Goal: Navigation & Orientation: Find specific page/section

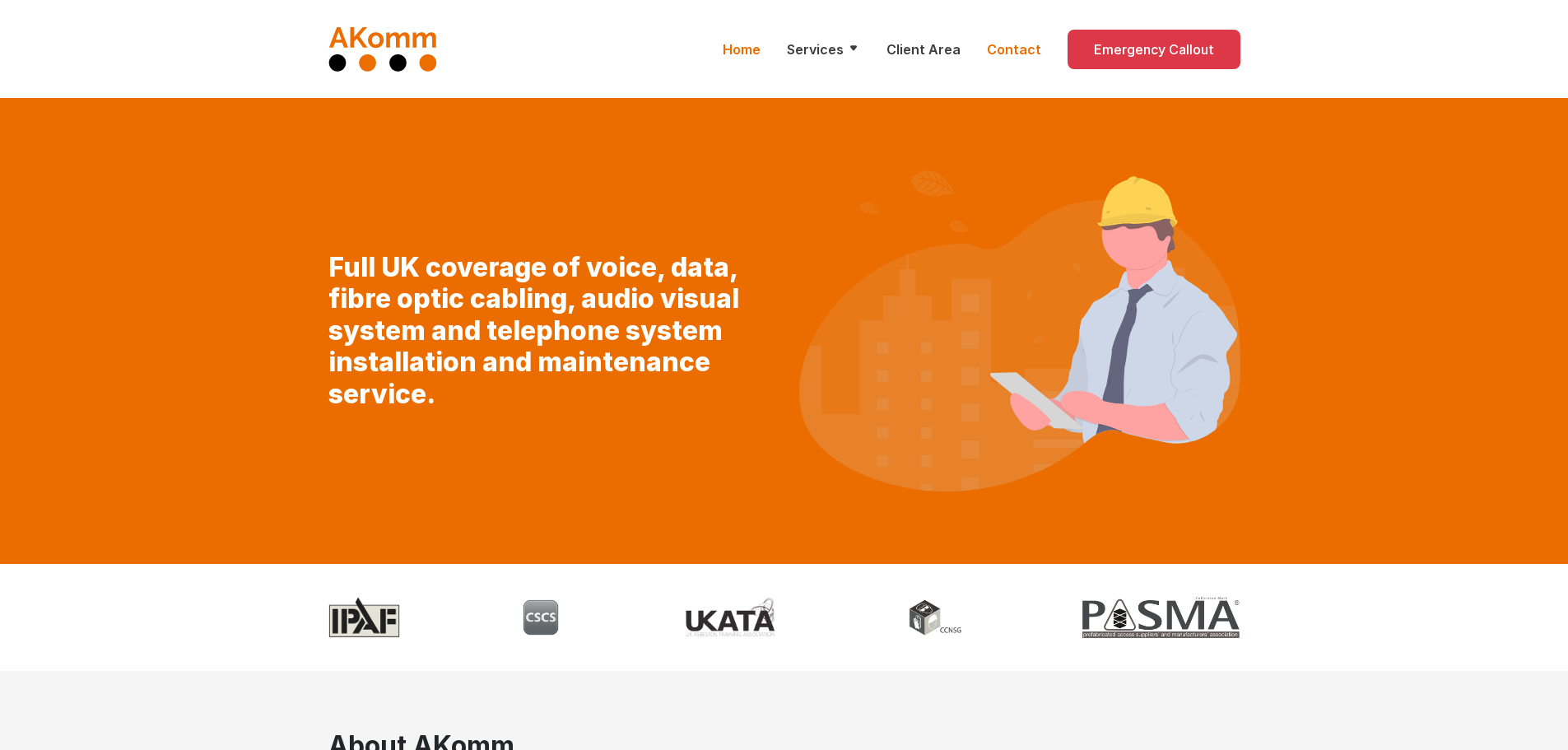
click at [1023, 47] on link "Contact" at bounding box center [1014, 49] width 54 height 20
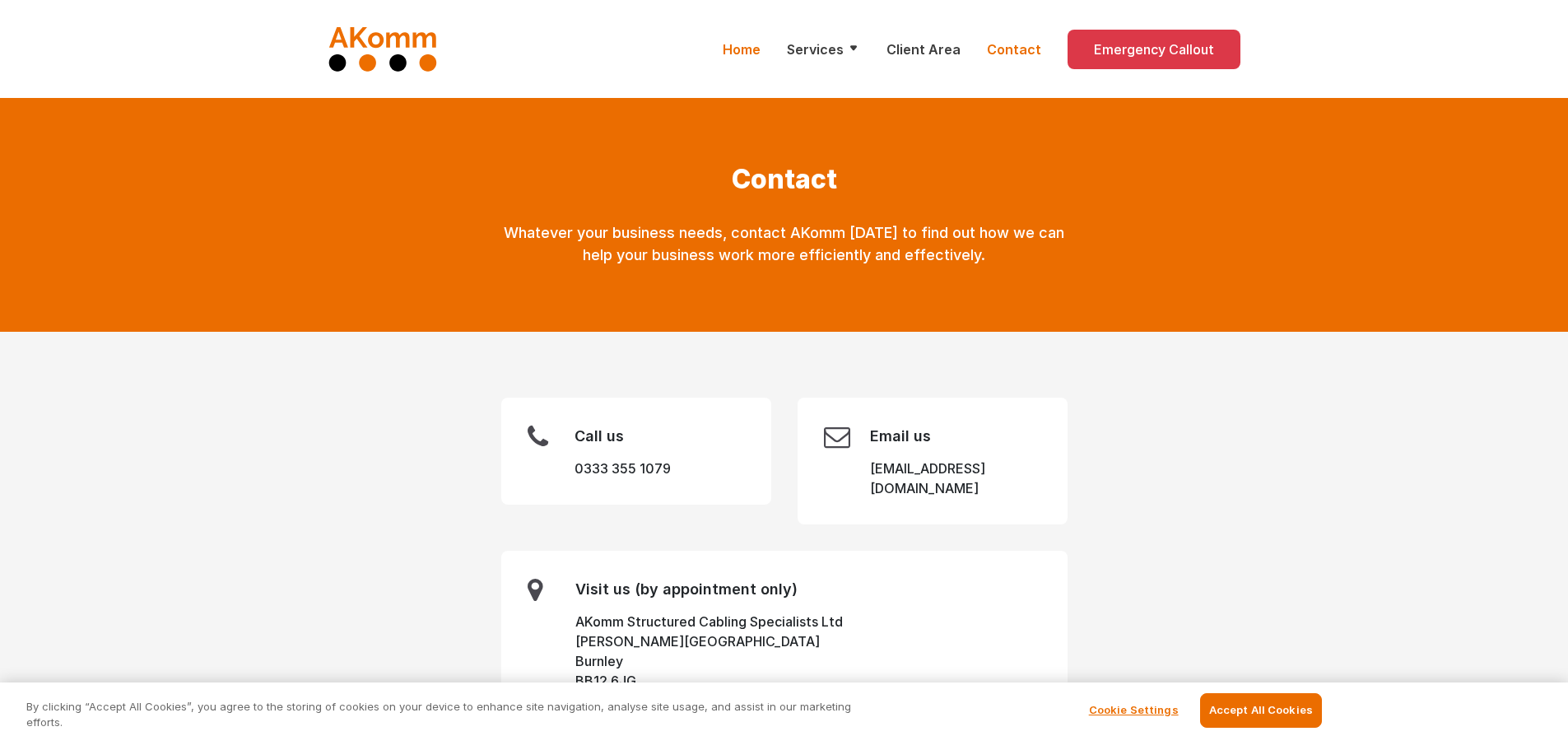
click at [756, 51] on link "Home" at bounding box center [742, 49] width 38 height 20
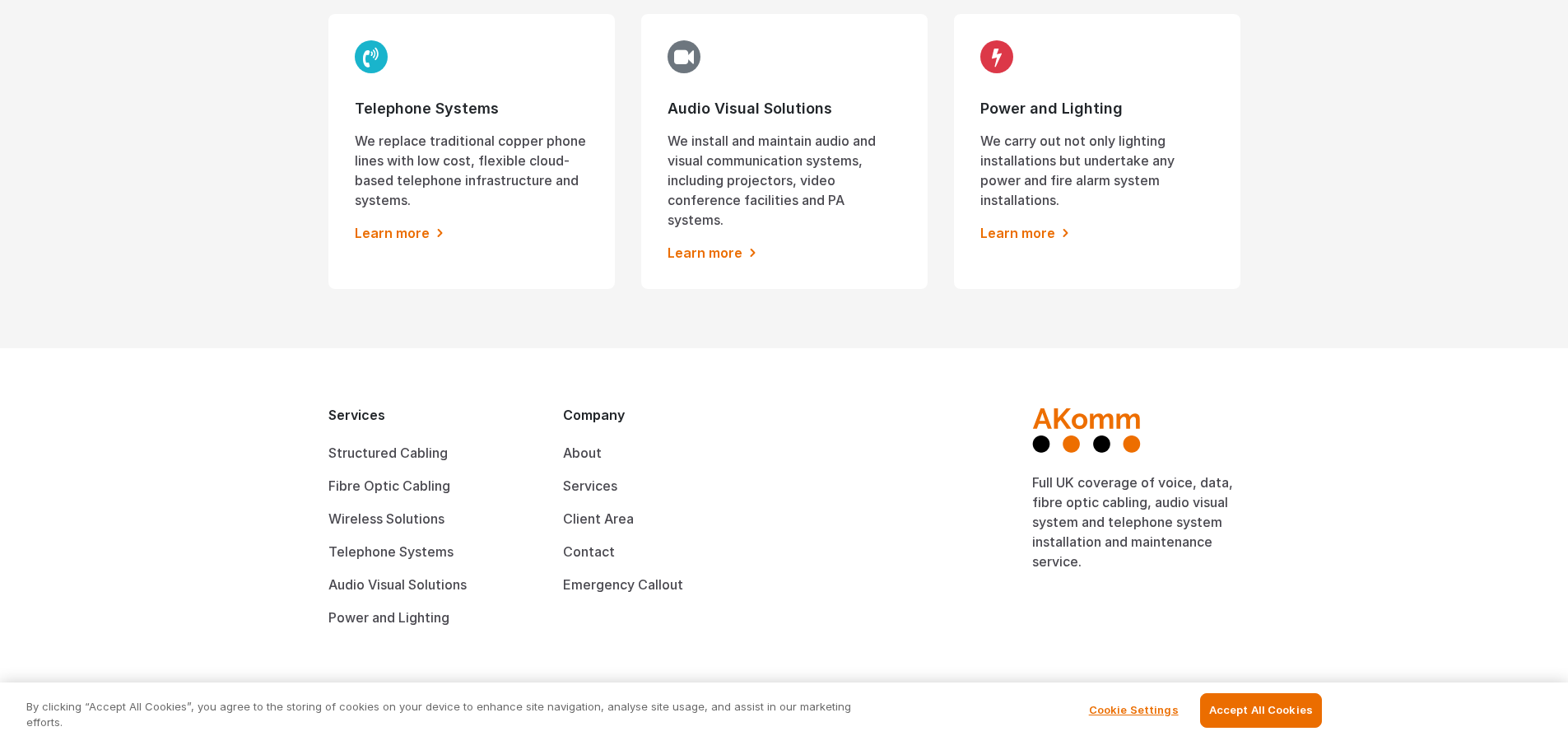
scroll to position [1478, 0]
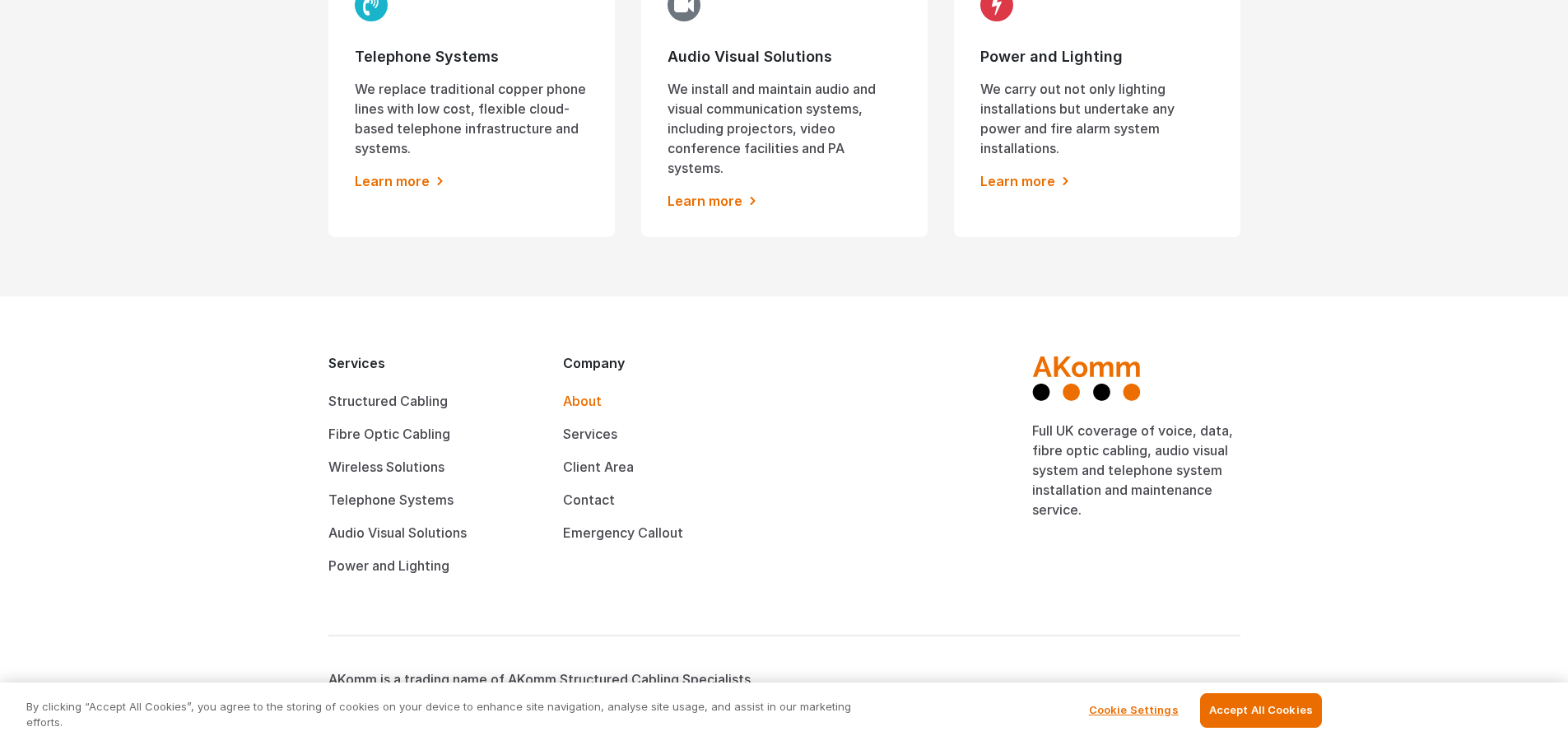
click at [590, 392] on link "About" at bounding box center [582, 400] width 39 height 16
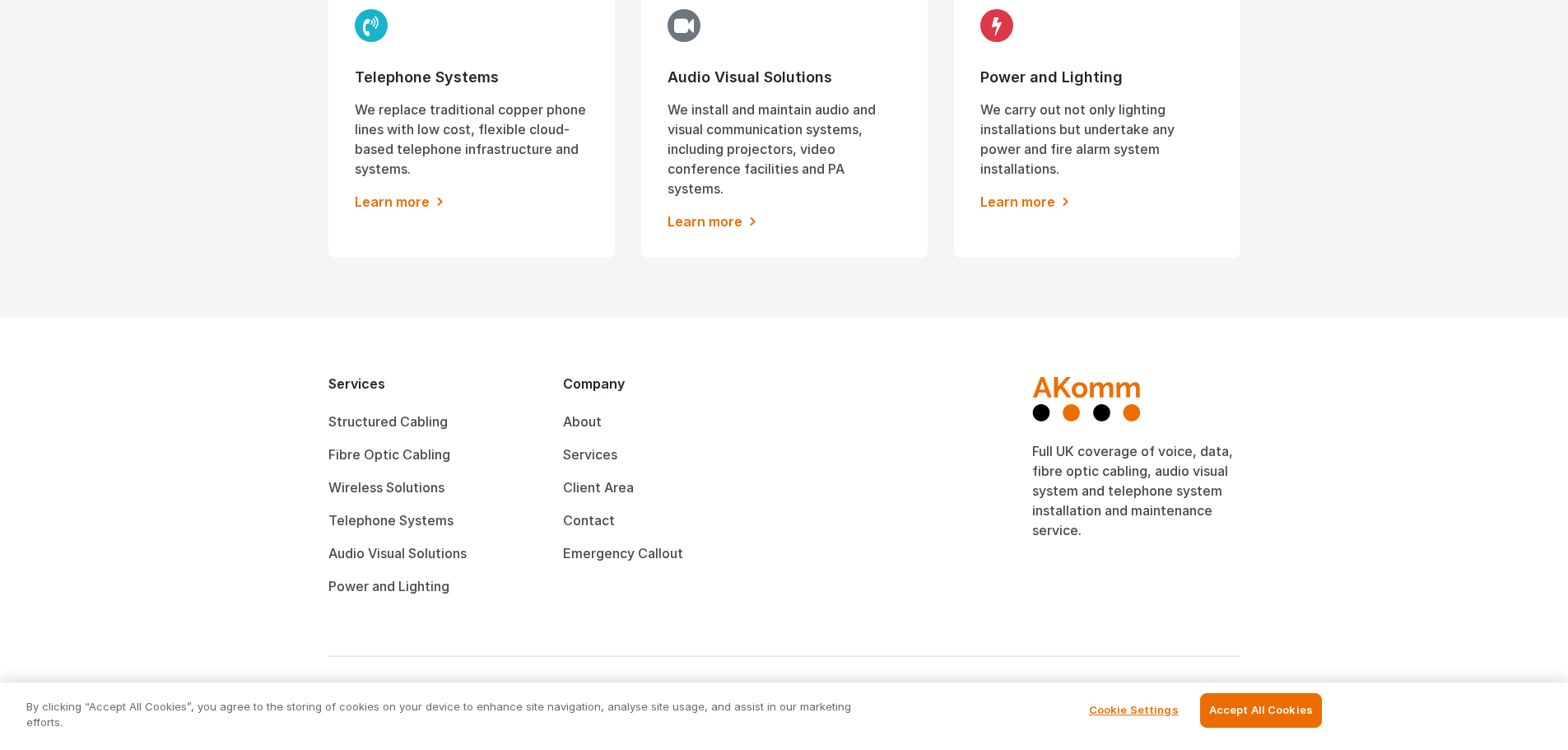
scroll to position [1478, 0]
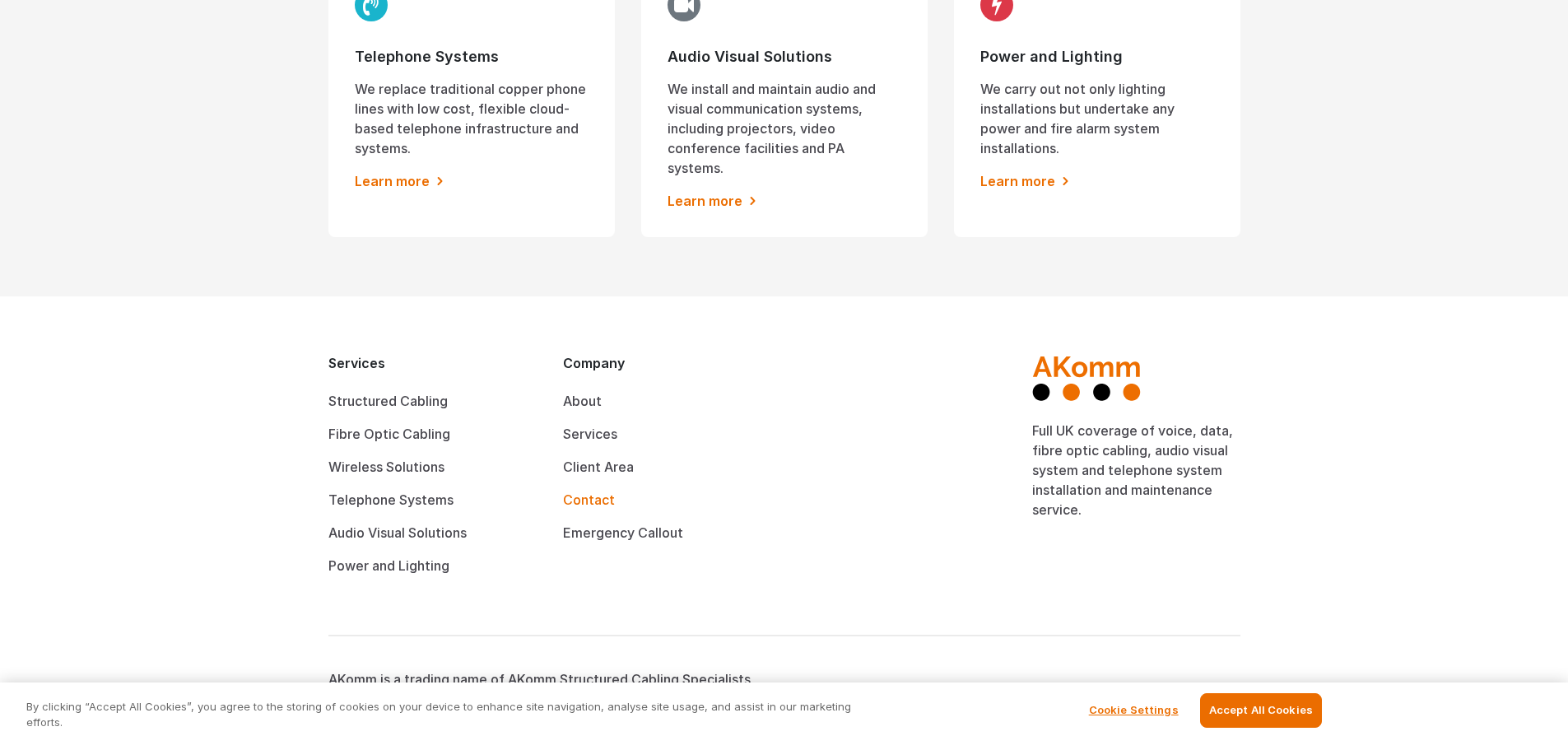
click at [594, 491] on link "Contact" at bounding box center [589, 499] width 52 height 16
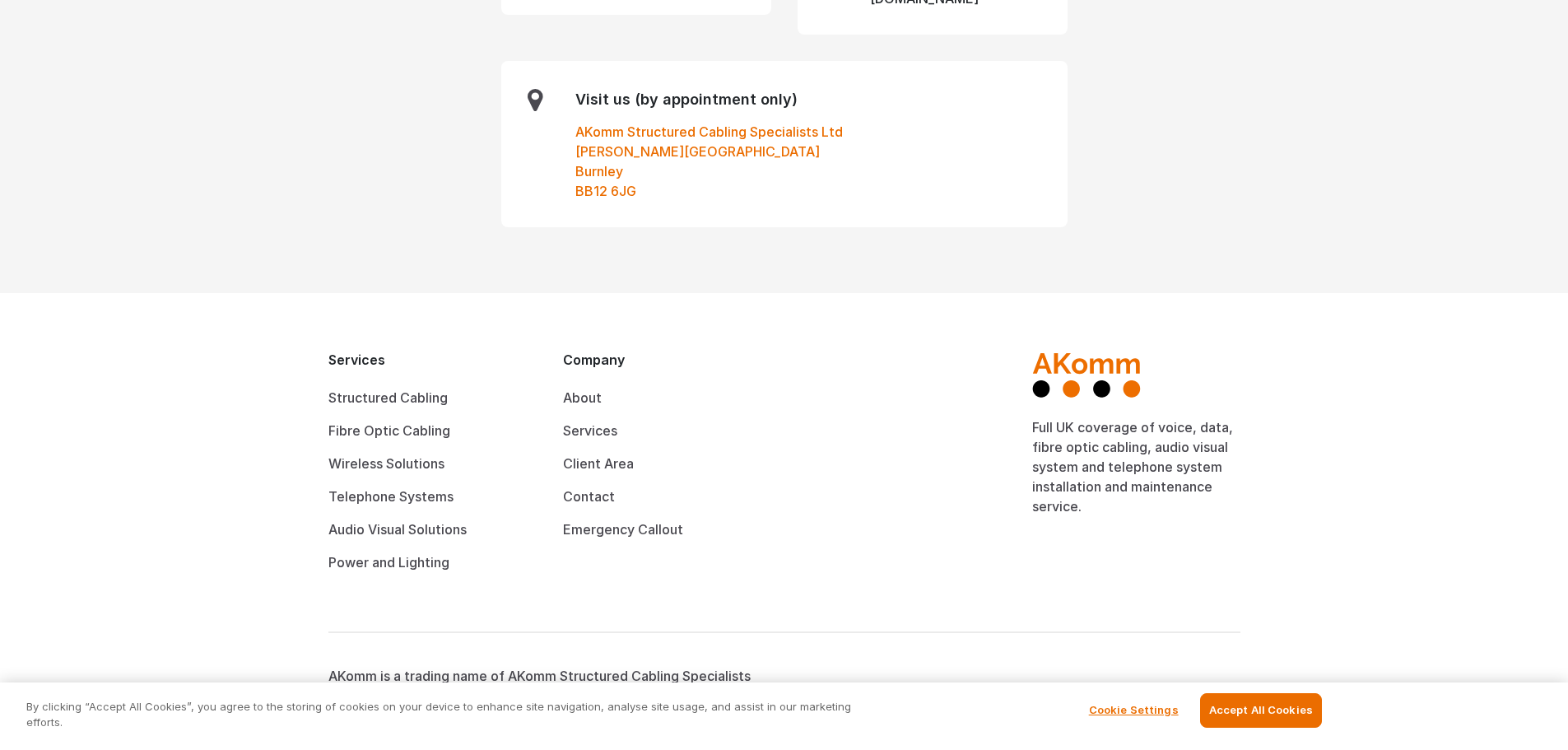
scroll to position [494, 0]
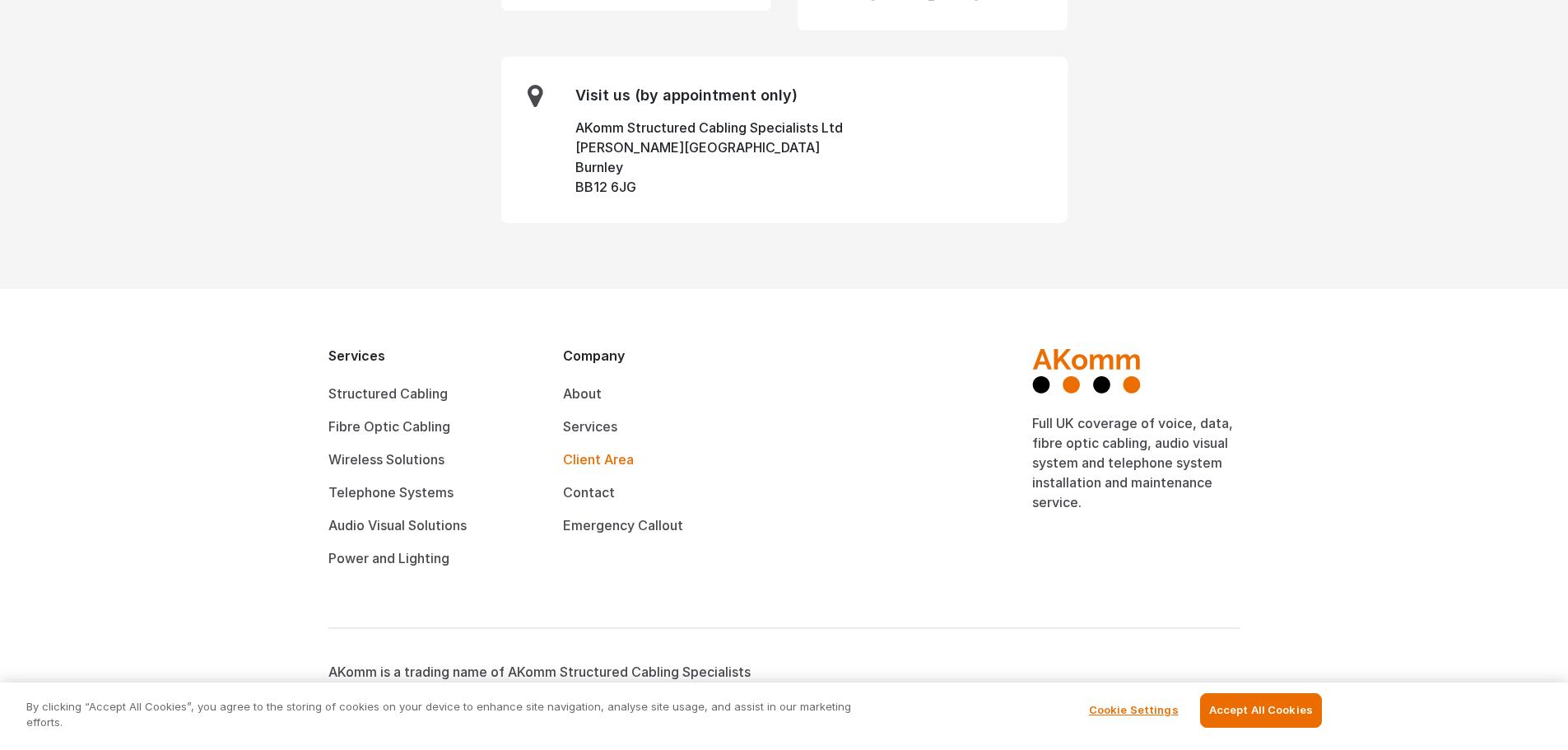
click at [625, 451] on link "Client Area" at bounding box center [598, 458] width 71 height 16
